Goal: Task Accomplishment & Management: Manage account settings

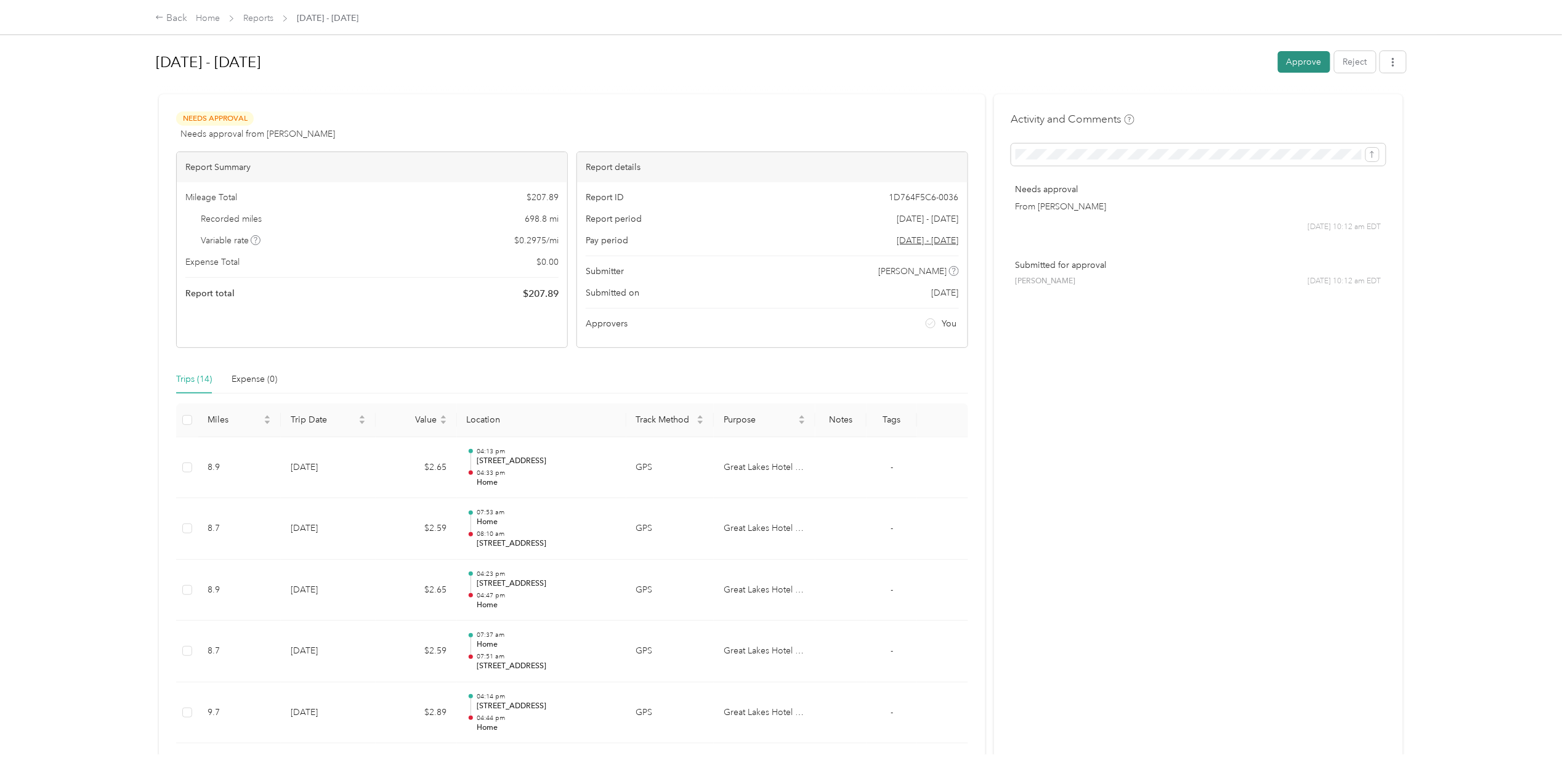
click at [1287, 59] on button "Approve" at bounding box center [1303, 61] width 53 height 21
click at [262, 13] on link "Reports" at bounding box center [258, 18] width 31 height 10
